Goal: Task Accomplishment & Management: Use online tool/utility

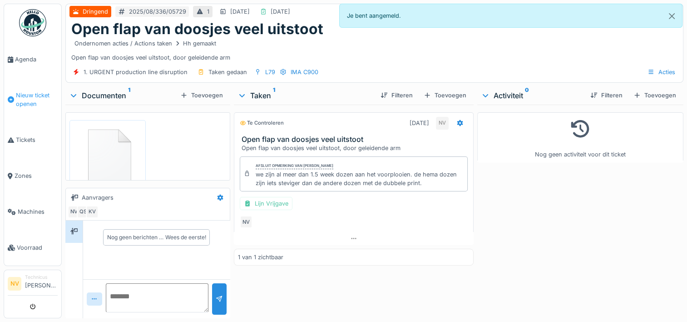
click at [27, 99] on span "Nieuw ticket openen" at bounding box center [37, 99] width 42 height 17
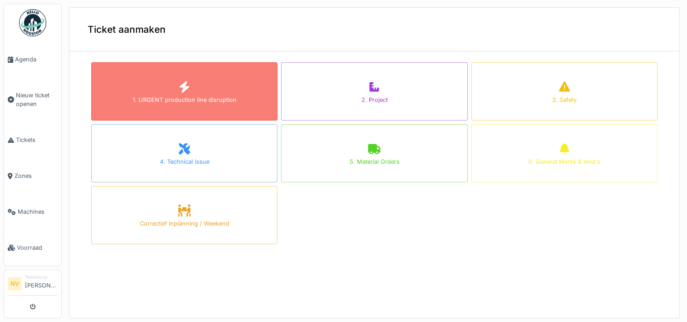
click at [142, 86] on div "1. URGENT production line disruption" at bounding box center [184, 91] width 186 height 58
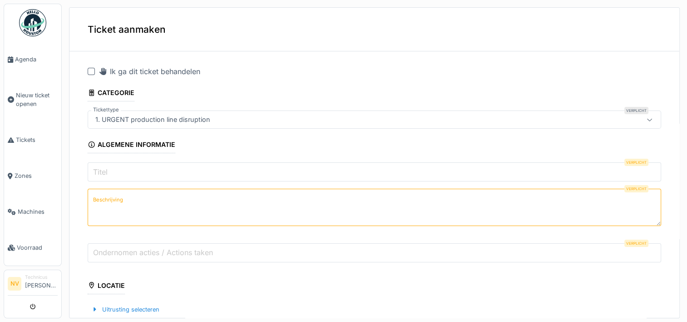
click at [94, 72] on div at bounding box center [91, 71] width 7 height 7
click at [125, 174] on input "Titel" at bounding box center [375, 171] width 574 height 19
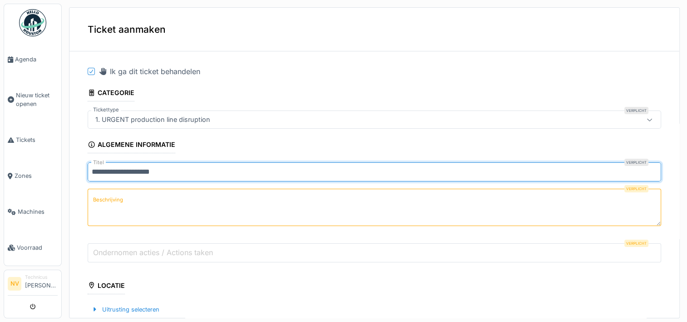
type input "**********"
click at [150, 195] on textarea "Beschrijving" at bounding box center [375, 206] width 574 height 37
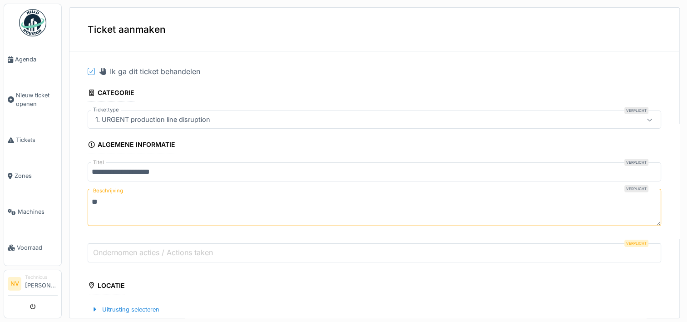
type textarea "*"
type textarea "**********"
click at [124, 247] on label "Ondernomen acties / Actions taken" at bounding box center [153, 252] width 124 height 11
click at [124, 247] on input "Ondernomen acties / Actions taken" at bounding box center [375, 252] width 574 height 19
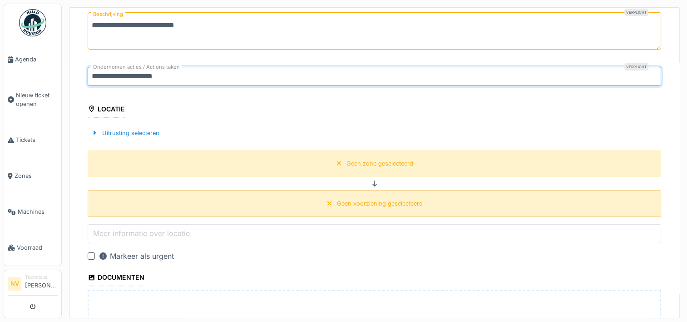
scroll to position [182, 0]
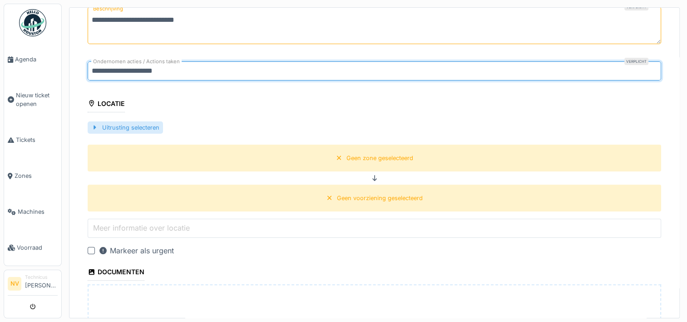
type input "**********"
click at [91, 125] on div at bounding box center [94, 127] width 7 height 9
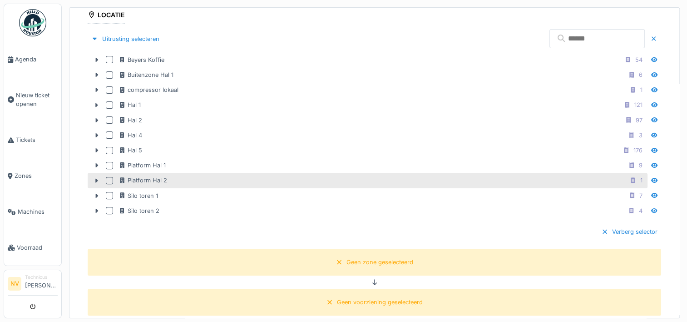
scroll to position [273, 0]
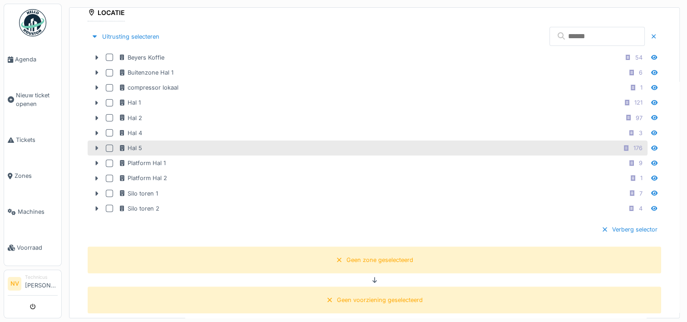
click at [99, 145] on icon at bounding box center [96, 148] width 7 height 6
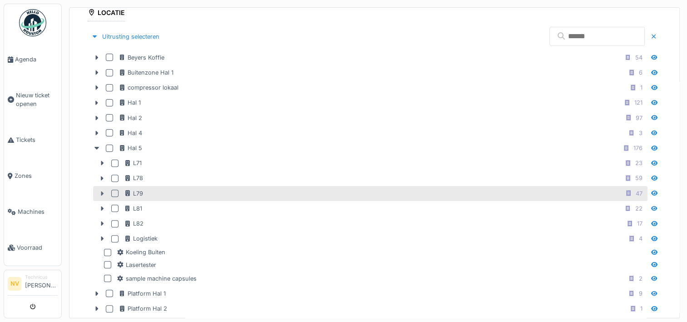
click at [104, 192] on icon at bounding box center [102, 193] width 7 height 6
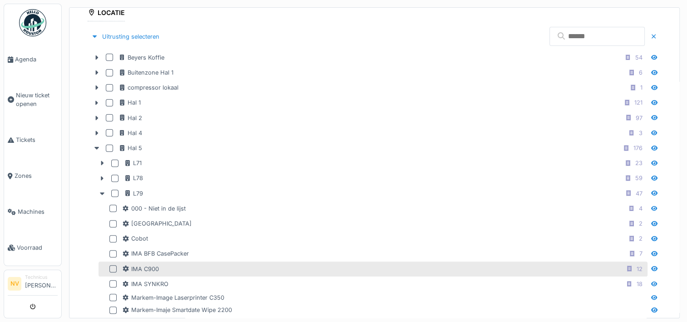
click at [114, 266] on div at bounding box center [112, 268] width 7 height 7
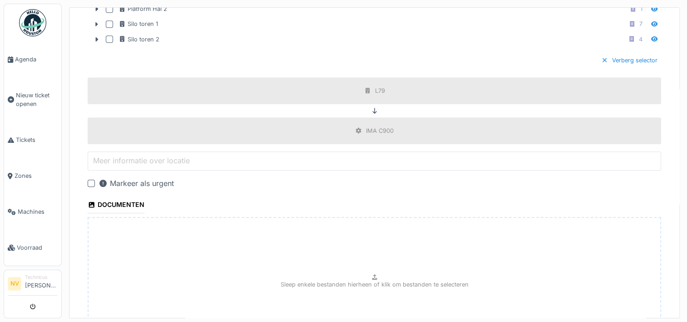
scroll to position [814, 0]
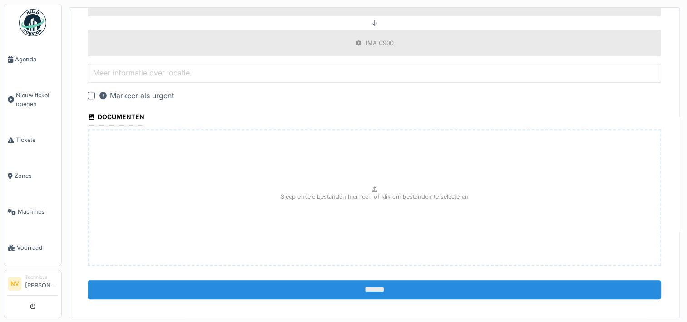
click at [367, 281] on input "*******" at bounding box center [375, 289] width 574 height 19
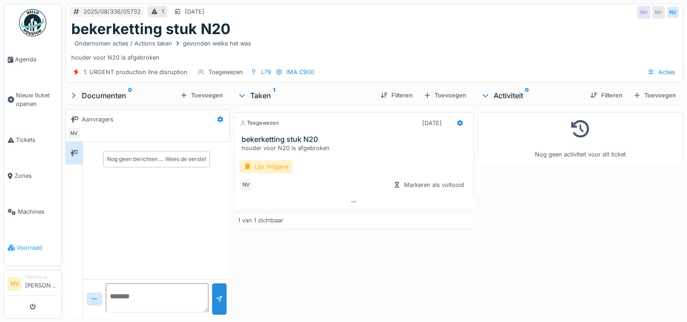
click at [37, 243] on span "Voorraad" at bounding box center [37, 247] width 41 height 9
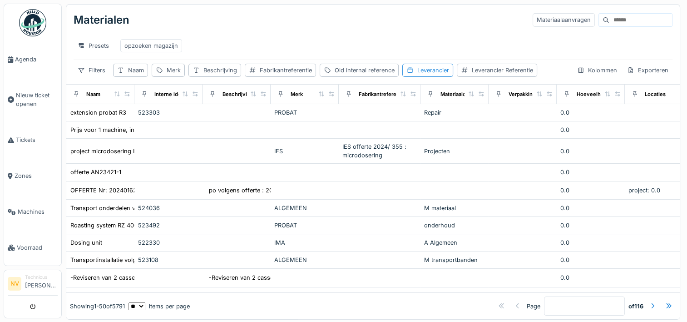
click at [610, 24] on input at bounding box center [641, 20] width 63 height 13
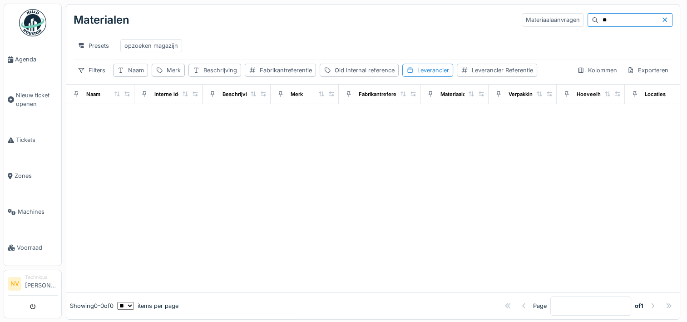
type input "*"
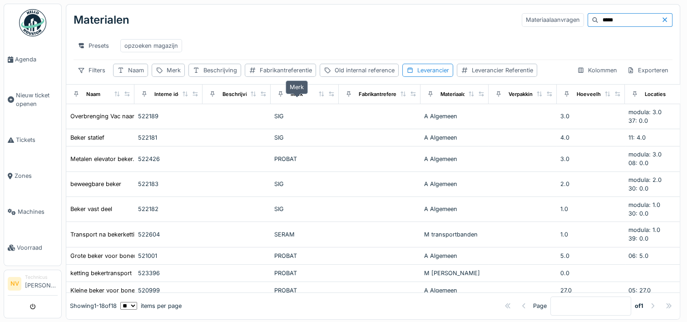
type input "*****"
click at [298, 98] on div "Merk" at bounding box center [297, 94] width 12 height 8
click at [291, 98] on div "Merk" at bounding box center [297, 94] width 12 height 8
click at [293, 74] on div "Fabrikantreferentie" at bounding box center [286, 70] width 52 height 9
drag, startPoint x: 608, startPoint y: 20, endPoint x: 536, endPoint y: 20, distance: 71.8
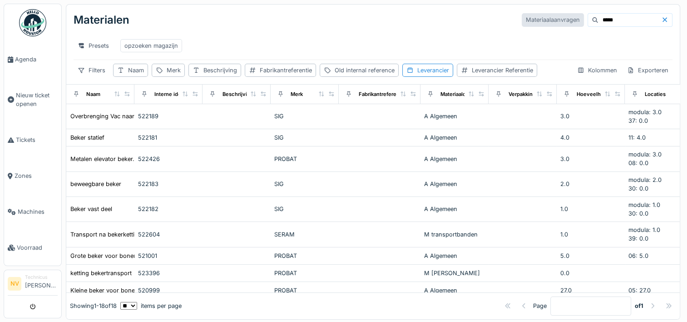
click at [537, 20] on div "Materiaalaanvragen *****" at bounding box center [597, 20] width 151 height 14
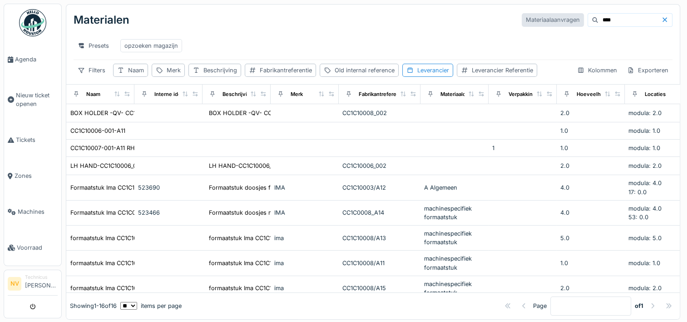
type input "****"
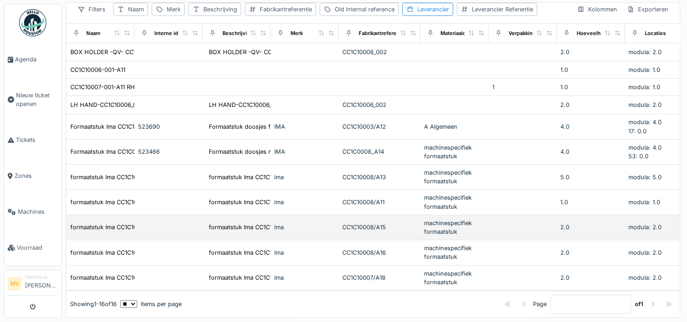
scroll to position [14, 0]
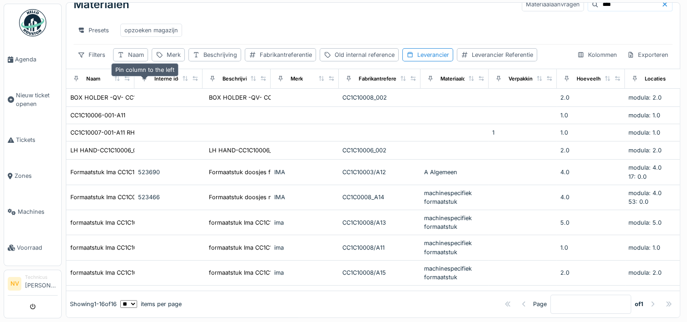
drag, startPoint x: 134, startPoint y: 78, endPoint x: 142, endPoint y: 76, distance: 8.8
click at [142, 76] on tr "Naam Interne identificator Beschrijving Merk Fabrikantreferentie Materiaalcateg…" at bounding box center [549, 79] width 967 height 20
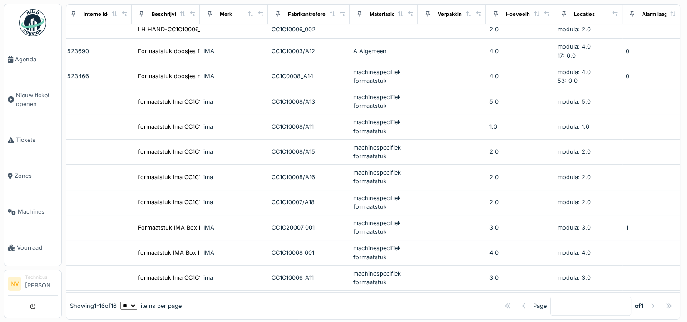
scroll to position [136, 0]
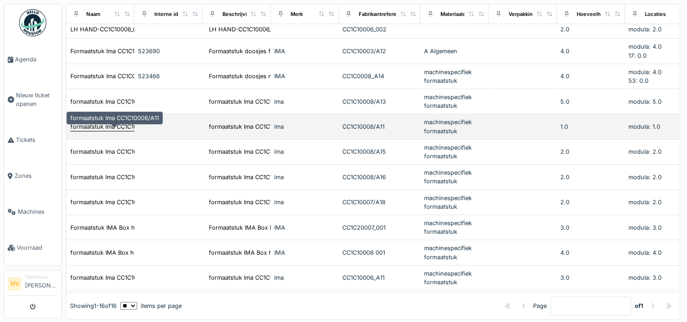
click at [82, 129] on div "formaatstuk Ima CC1C10008/A11" at bounding box center [114, 126] width 89 height 9
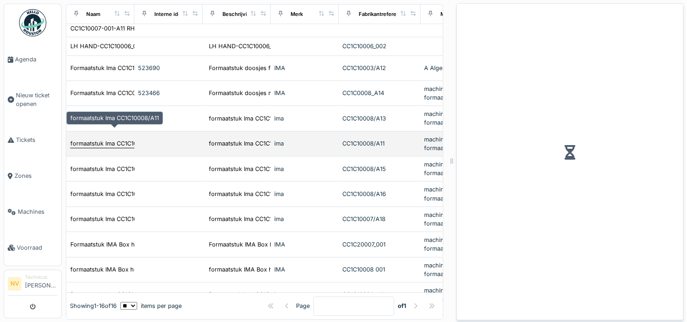
scroll to position [153, 0]
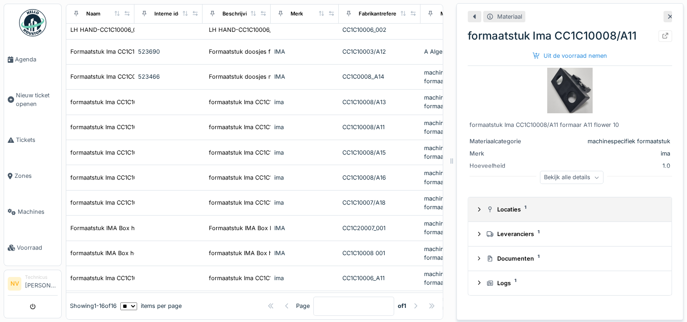
click at [476, 207] on div at bounding box center [479, 209] width 7 height 9
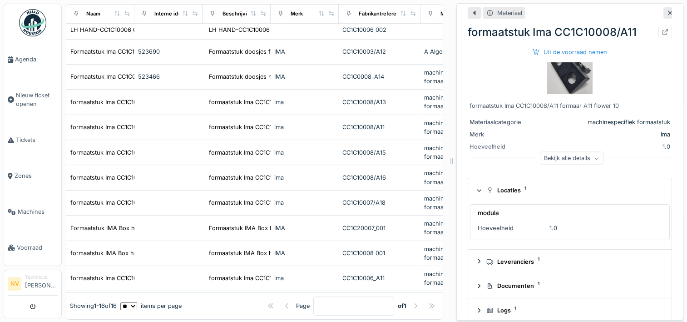
scroll to position [30, 0]
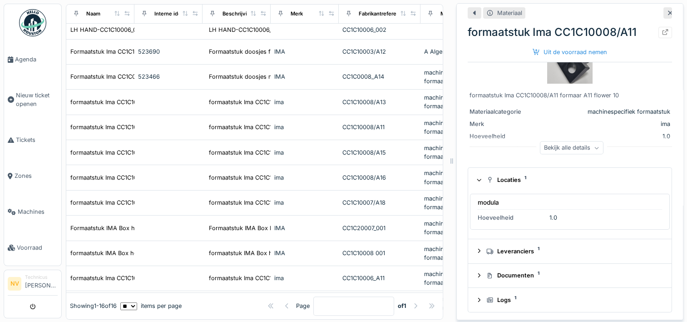
click at [476, 179] on icon at bounding box center [479, 179] width 6 height 7
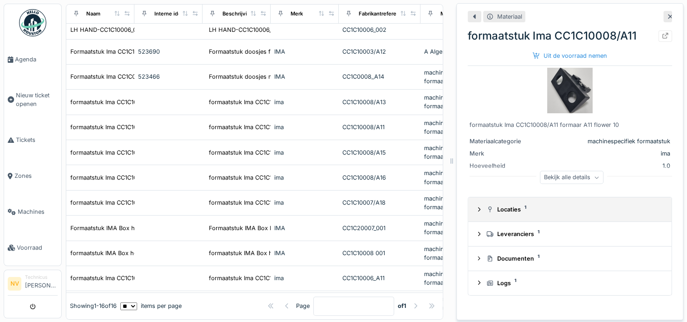
click at [476, 211] on div "Locaties 1" at bounding box center [570, 209] width 189 height 9
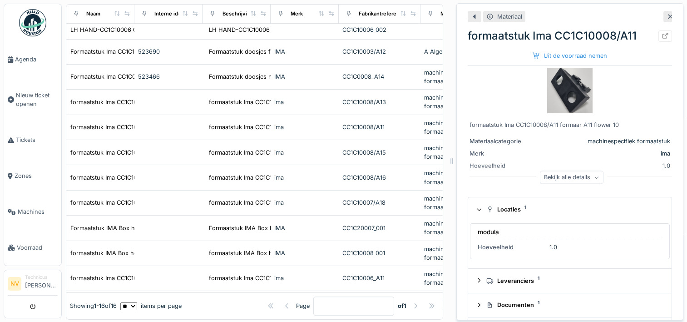
click at [476, 242] on div "modula Hoeveelheid 1.0" at bounding box center [570, 241] width 200 height 36
click at [479, 231] on div "modula" at bounding box center [488, 231] width 21 height 9
click at [483, 245] on div "Hoeveelheid" at bounding box center [512, 247] width 68 height 9
click at [565, 93] on img at bounding box center [569, 90] width 45 height 45
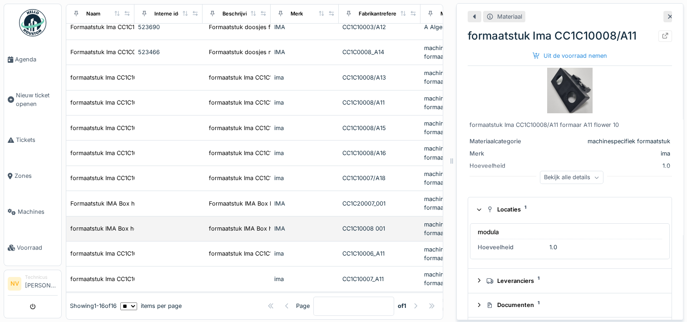
scroll to position [198, 0]
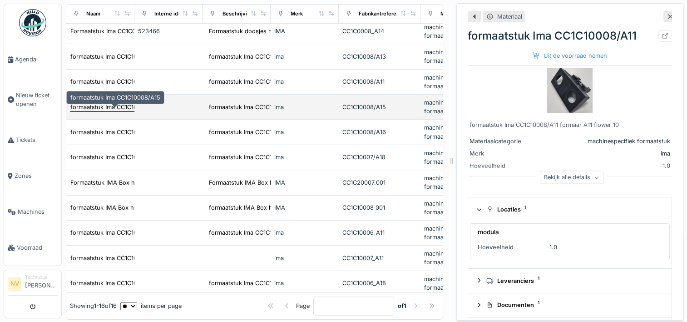
click at [91, 111] on div "formaatstuk Ima CC1C10008/A15" at bounding box center [115, 107] width 90 height 9
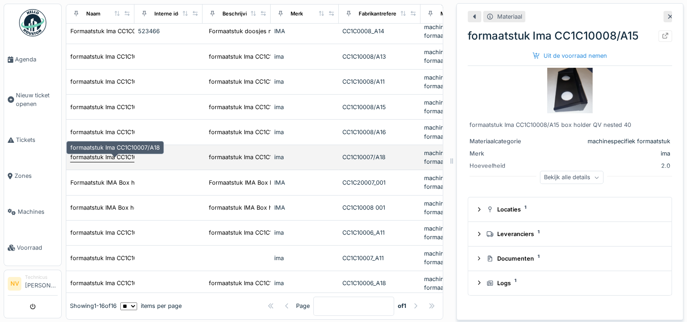
click at [104, 161] on div "formaatstuk Ima CC1C10007/A18" at bounding box center [114, 157] width 89 height 9
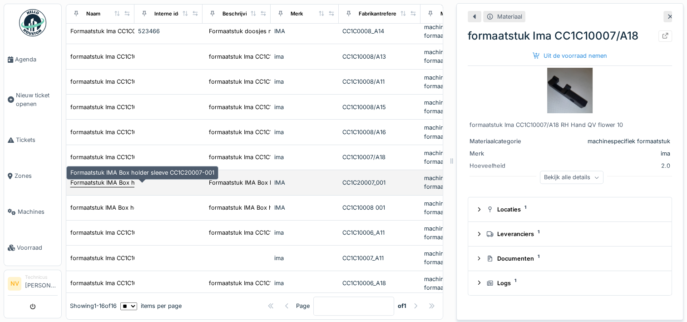
click at [99, 187] on div "Formaatstuk IMA Box holder sleeve CC1C20007-001" at bounding box center [142, 182] width 144 height 9
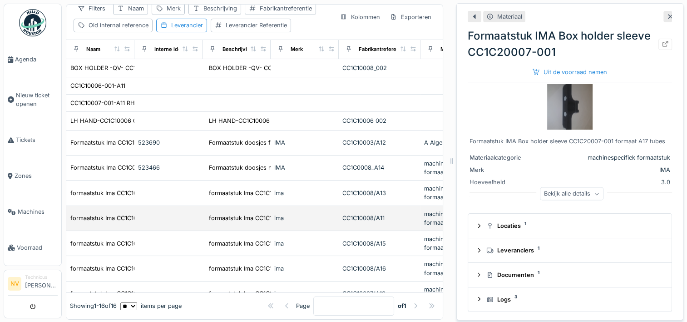
scroll to position [107, 0]
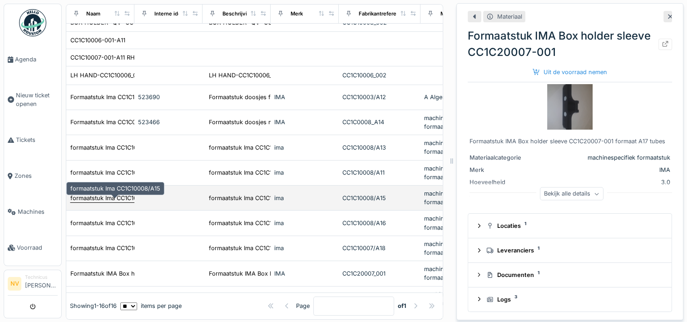
click at [99, 202] on div "formaatstuk Ima CC1C10008/A15" at bounding box center [115, 197] width 90 height 9
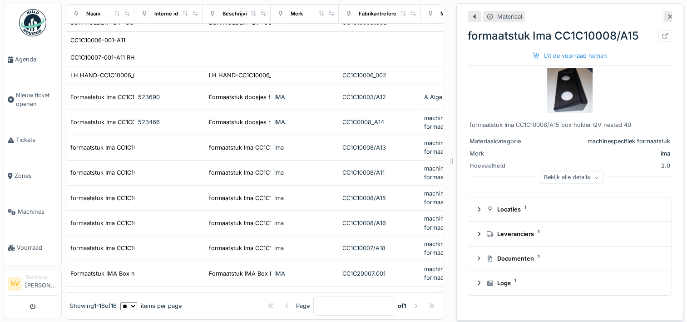
click at [577, 89] on img at bounding box center [569, 90] width 45 height 45
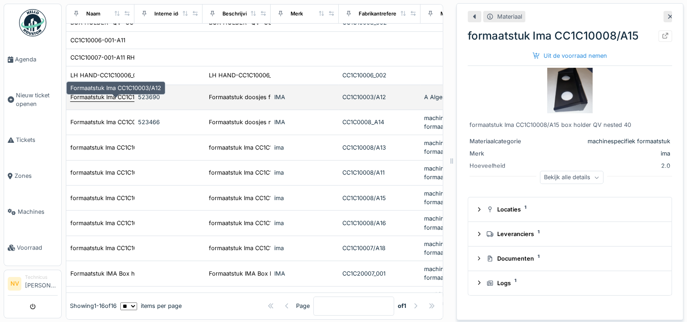
click at [124, 100] on div "Formaatstuk Ima CC1C10003/A12" at bounding box center [115, 97] width 91 height 9
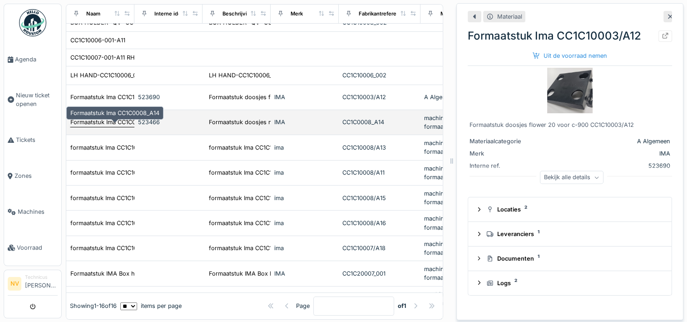
click at [116, 125] on div "Formaatstuk Ima CC1C0008_A14" at bounding box center [114, 122] width 89 height 9
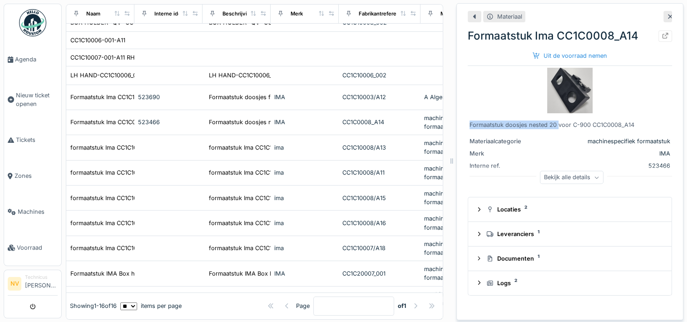
drag, startPoint x: 463, startPoint y: 123, endPoint x: 551, endPoint y: 126, distance: 88.6
click at [551, 126] on div "Formaatstuk doosjes nested 20 voor C-900 CC1C0008_A14" at bounding box center [570, 124] width 201 height 9
click at [619, 80] on div at bounding box center [570, 90] width 201 height 45
click at [662, 36] on icon at bounding box center [665, 36] width 7 height 6
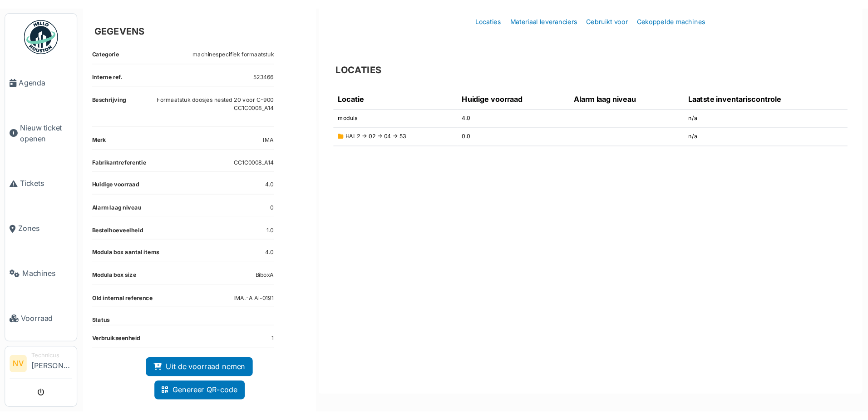
scroll to position [45, 0]
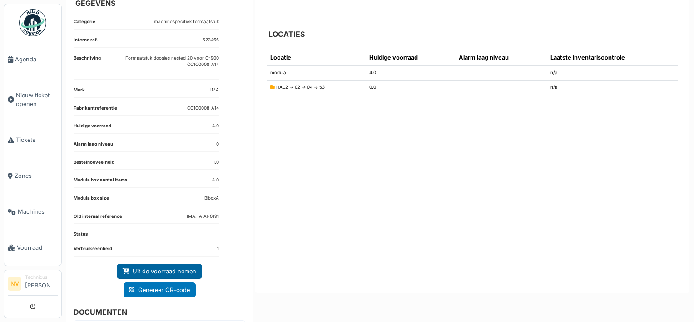
click at [164, 270] on link "Uit de voorraad nemen" at bounding box center [159, 270] width 85 height 15
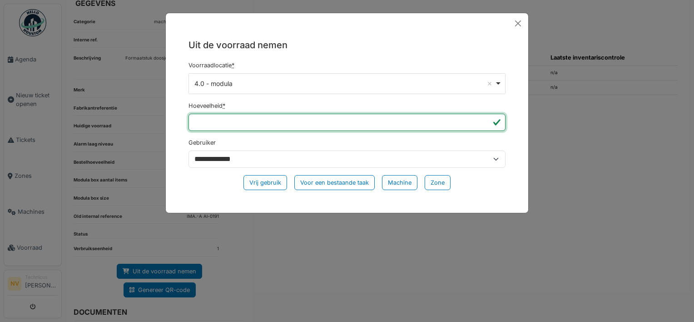
drag, startPoint x: 289, startPoint y: 124, endPoint x: 181, endPoint y: 124, distance: 108.6
click at [181, 124] on div "**********" at bounding box center [347, 118] width 362 height 168
type input "*"
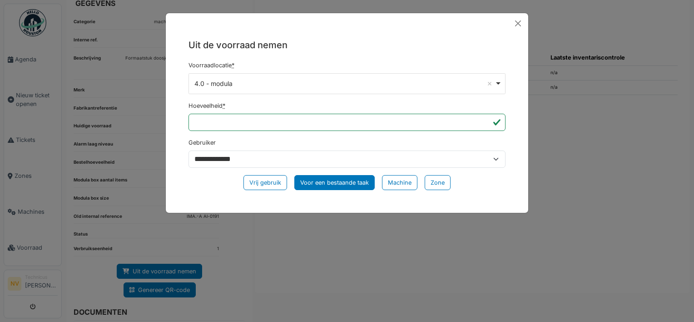
click at [317, 182] on div "Voor een bestaande taak" at bounding box center [334, 182] width 80 height 15
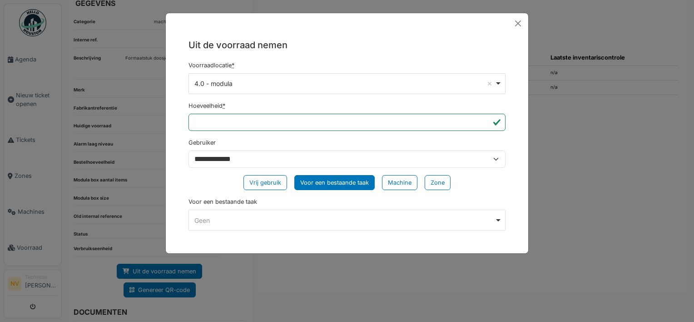
click at [260, 213] on div "Geen Remove item" at bounding box center [347, 219] width 309 height 13
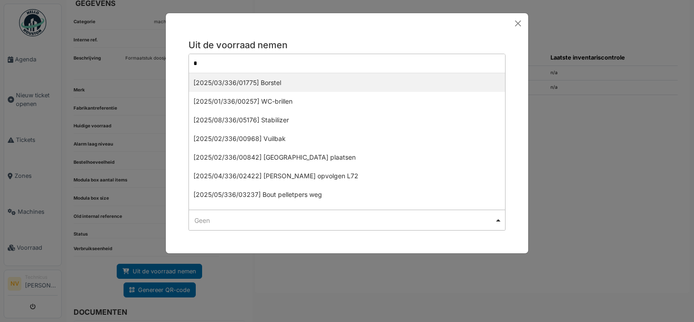
type input "**"
select select "******"
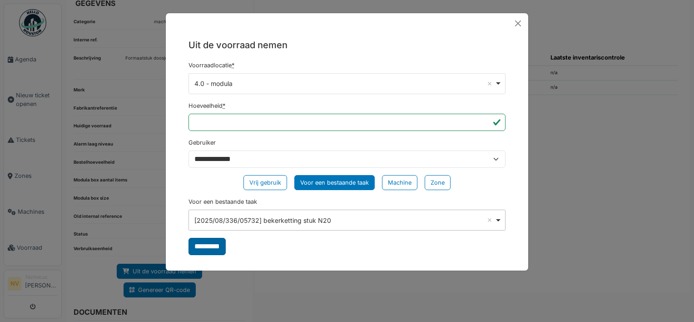
click at [202, 245] on input "*********" at bounding box center [206, 246] width 37 height 17
